Goal: Task Accomplishment & Management: Manage account settings

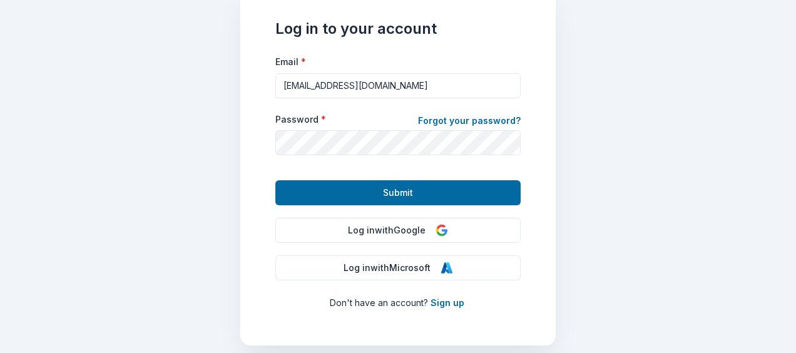
scroll to position [117, 0]
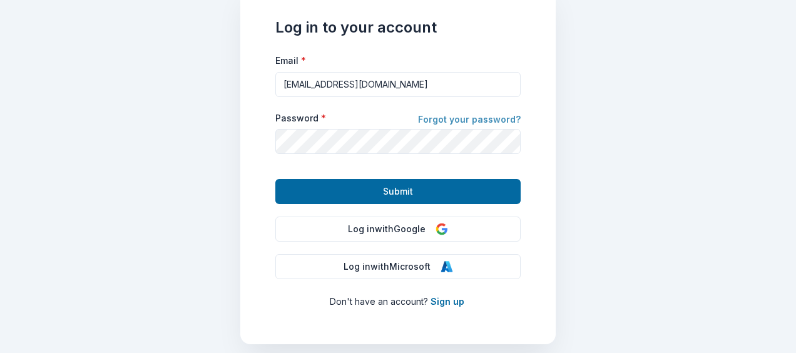
click at [464, 121] on link "Forgot your password?" at bounding box center [469, 121] width 103 height 18
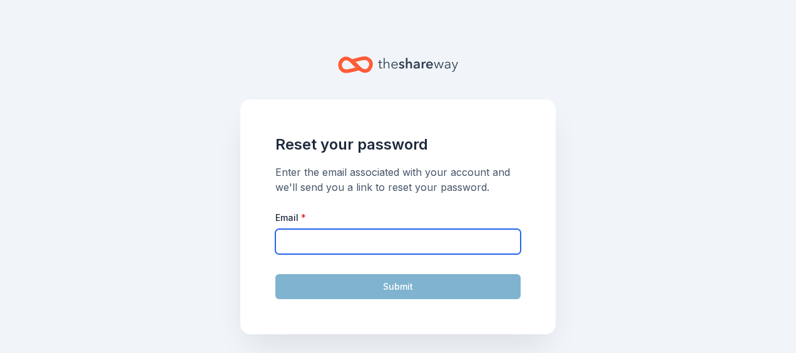
click at [328, 238] on input "Email *" at bounding box center [397, 241] width 245 height 25
type input "jenniesoine@gmail.com"
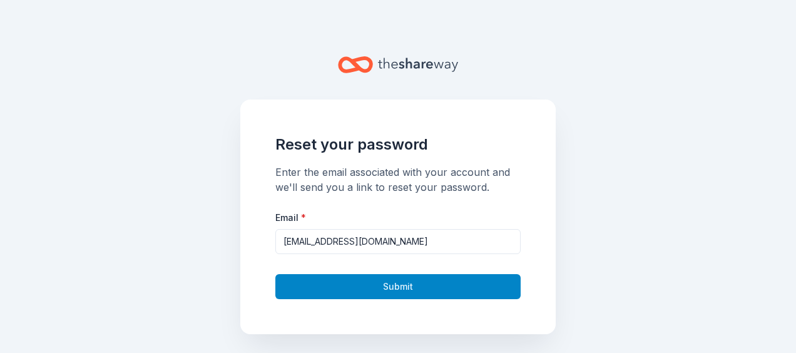
click at [300, 292] on button "Submit" at bounding box center [397, 286] width 245 height 25
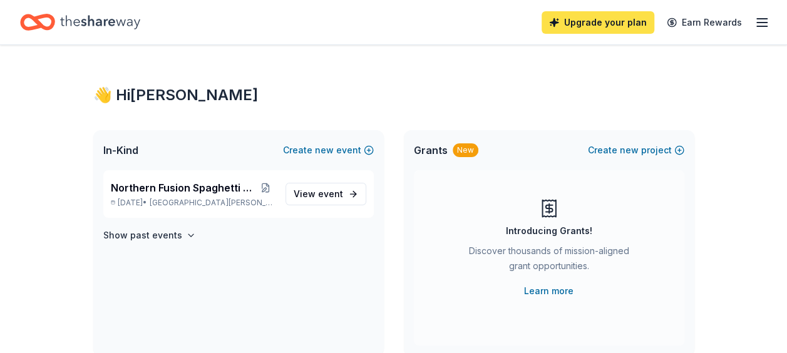
click at [583, 23] on link "Upgrade your plan" at bounding box center [597, 22] width 113 height 23
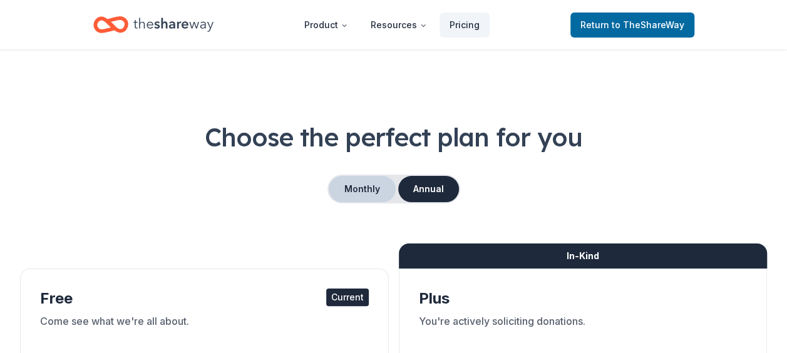
click at [376, 182] on button "Monthly" at bounding box center [362, 189] width 67 height 26
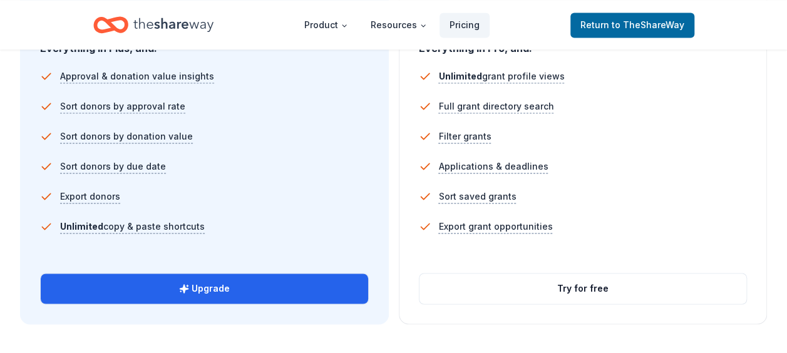
scroll to position [883, 0]
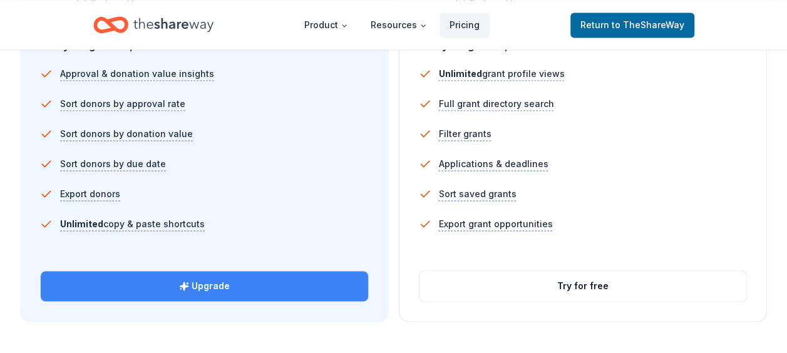
click at [200, 286] on button "Upgrade" at bounding box center [204, 286] width 327 height 30
